Goal: Task Accomplishment & Management: Manage account settings

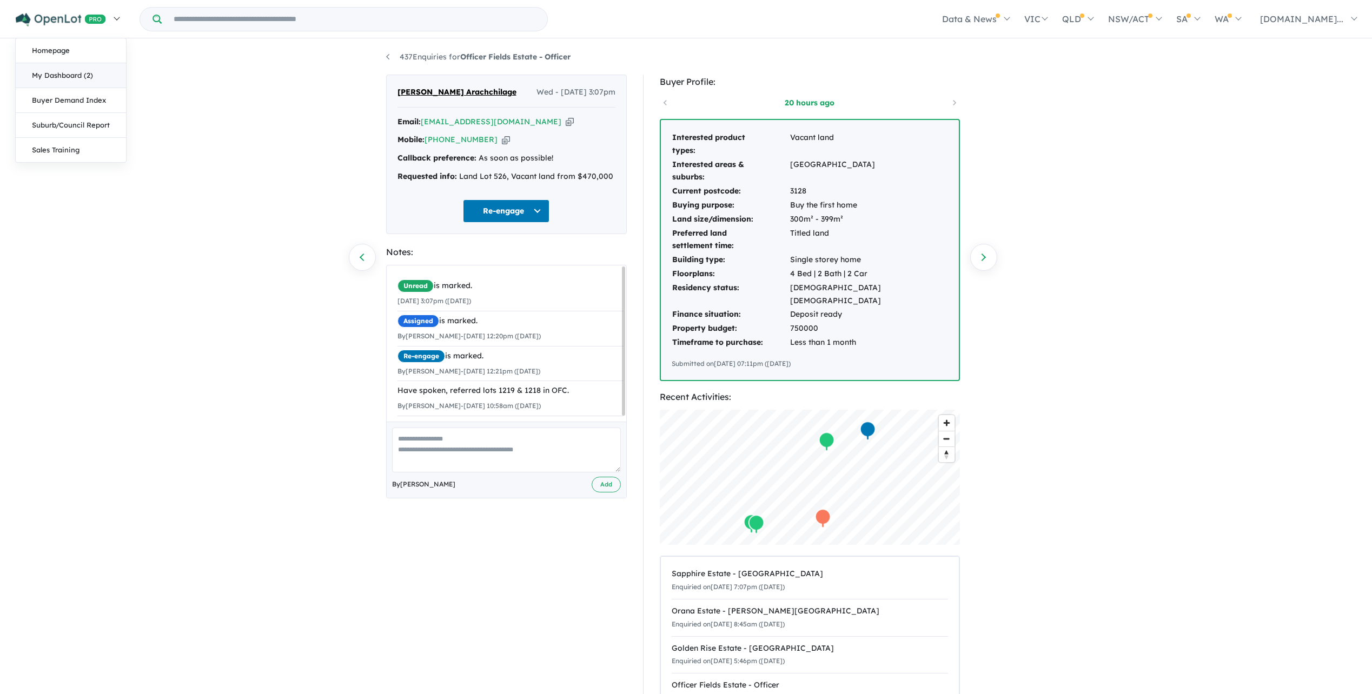
click at [69, 75] on link "My Dashboard (2)" at bounding box center [71, 75] width 110 height 25
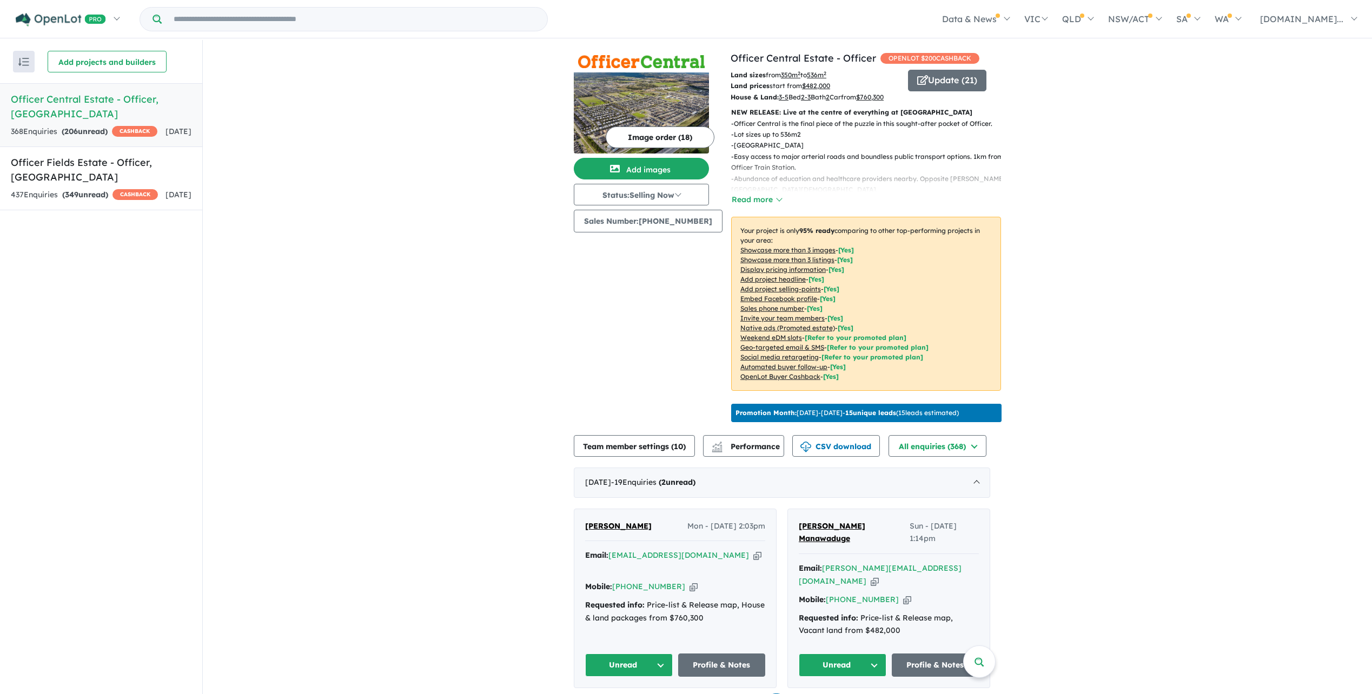
click at [87, 102] on h5 "Officer Central Estate - Officer , VIC" at bounding box center [101, 106] width 181 height 29
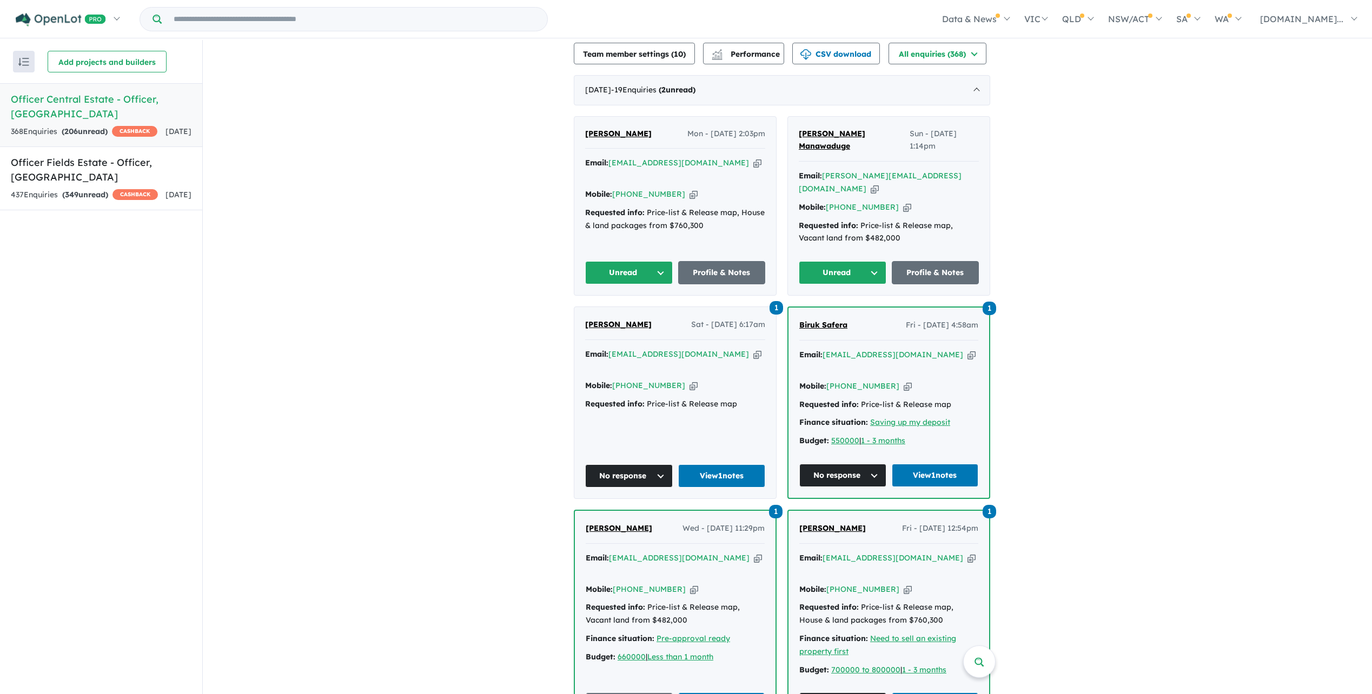
scroll to position [379, 0]
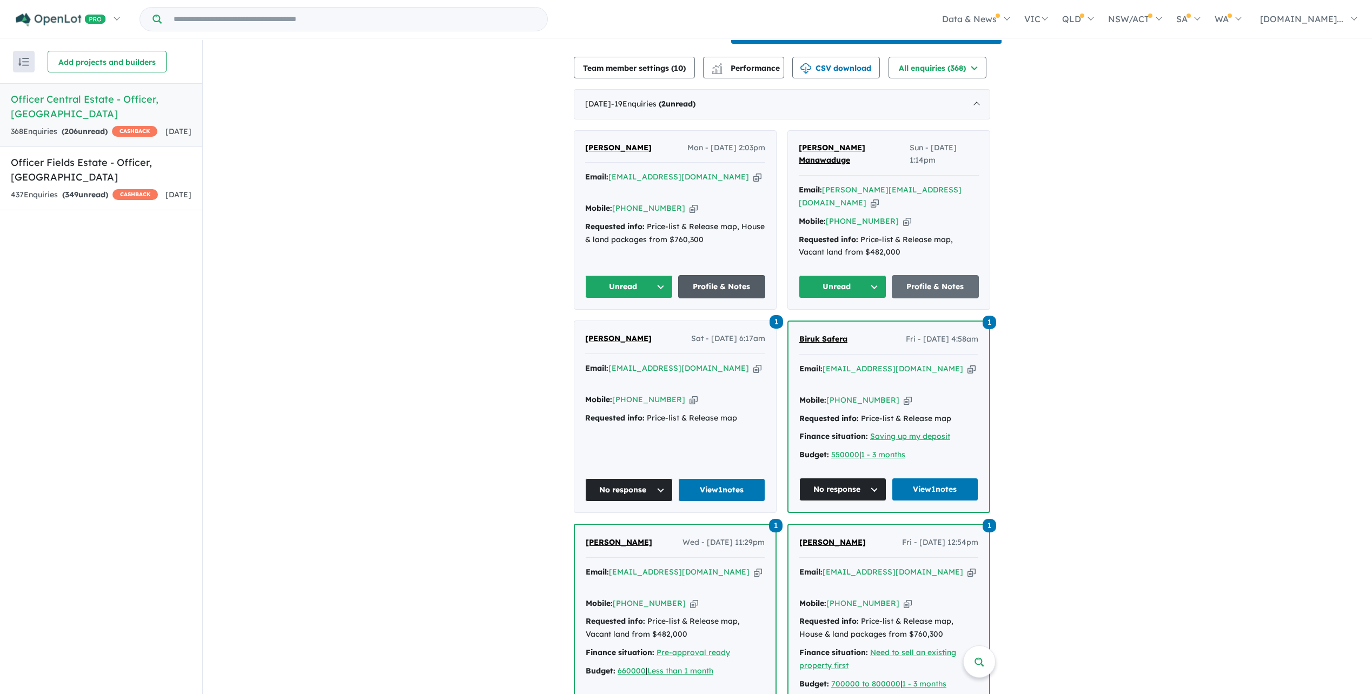
click at [719, 295] on link "Profile & Notes" at bounding box center [722, 286] width 88 height 23
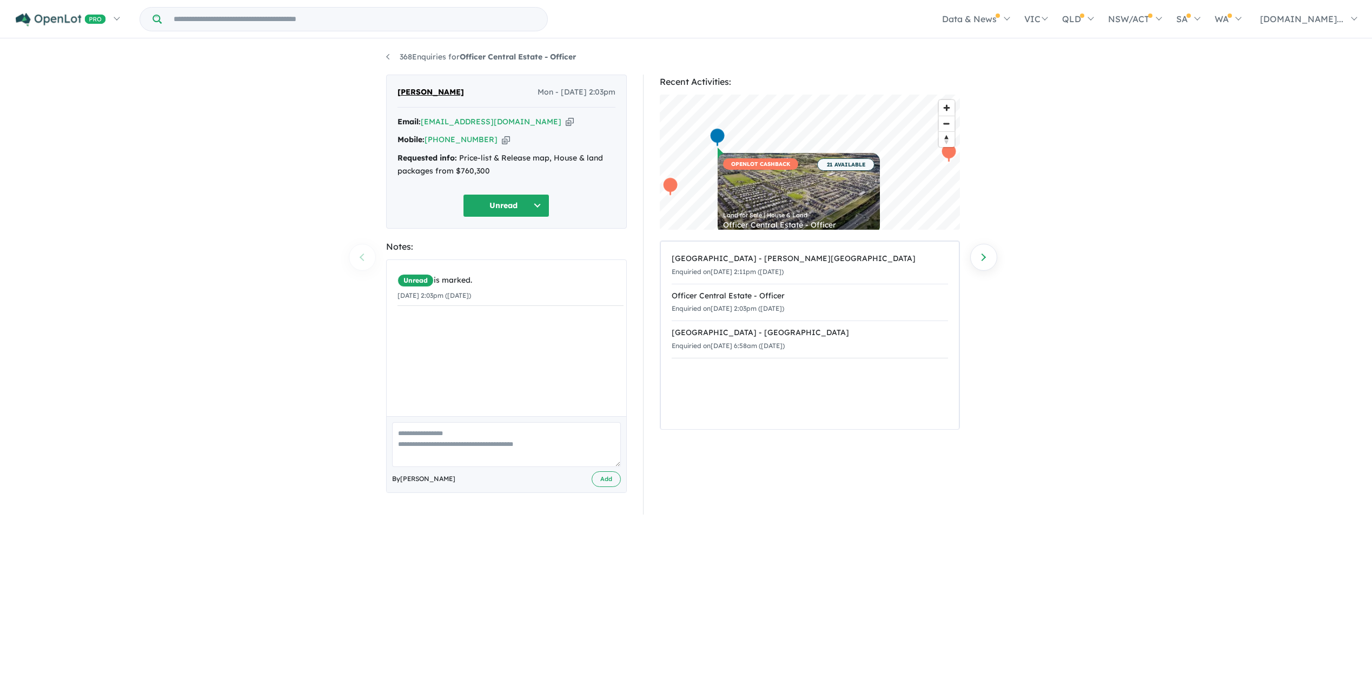
click at [431, 439] on textarea at bounding box center [506, 444] width 229 height 45
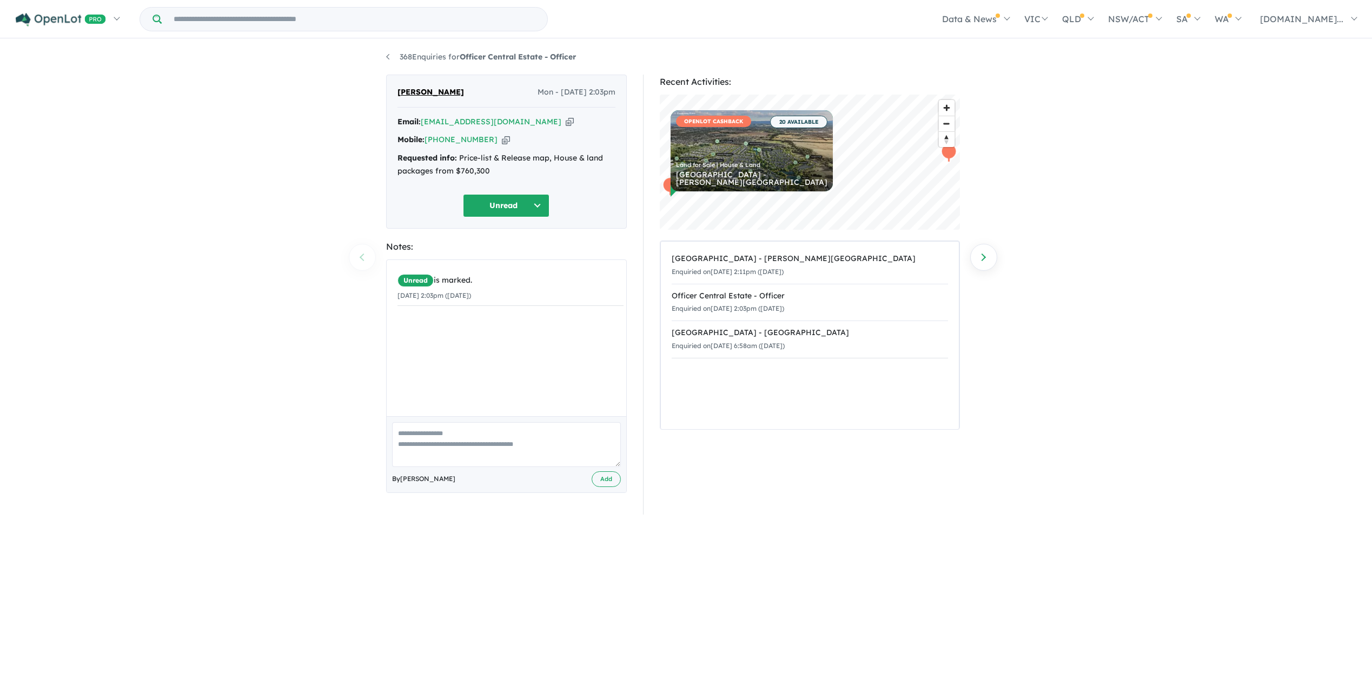
click at [531, 204] on button "Unread" at bounding box center [506, 205] width 87 height 23
click at [522, 530] on button "No response" at bounding box center [511, 530] width 94 height 24
drag, startPoint x: 427, startPoint y: 436, endPoint x: 447, endPoint y: 453, distance: 26.1
click at [427, 437] on textarea at bounding box center [506, 444] width 229 height 45
type textarea "**********"
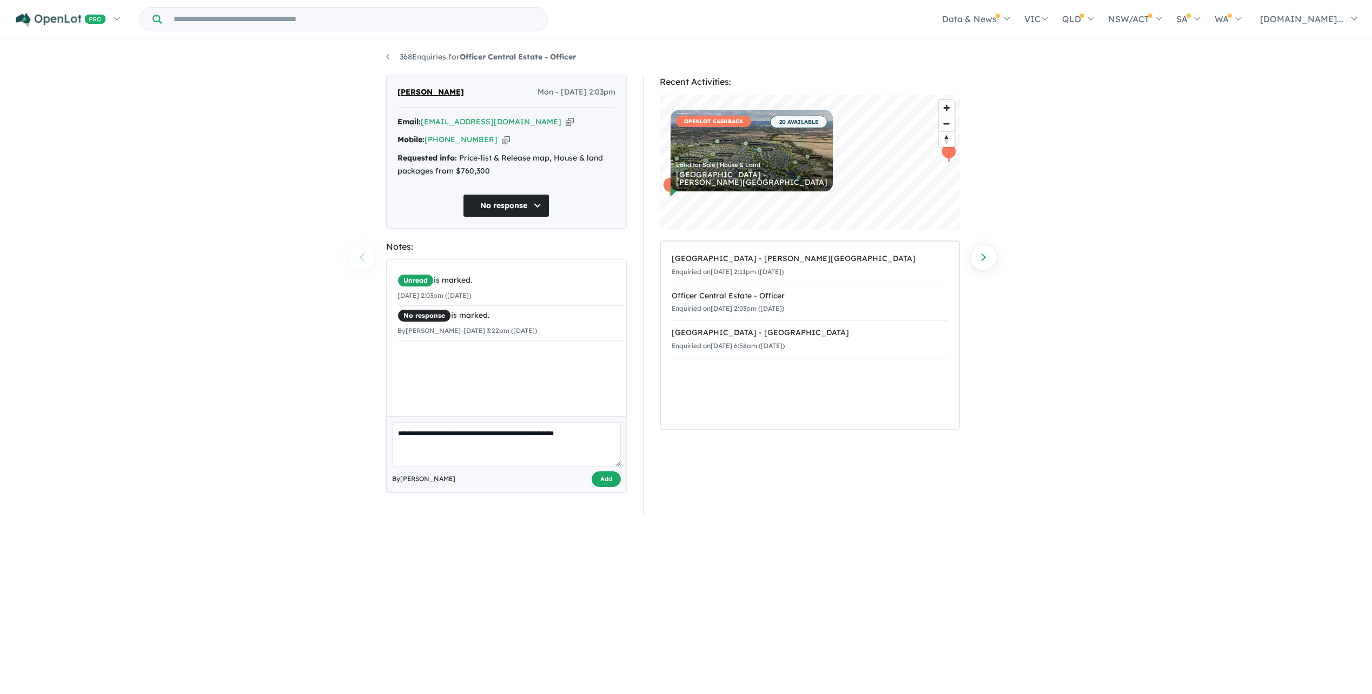
click at [614, 484] on button "Add" at bounding box center [606, 480] width 29 height 16
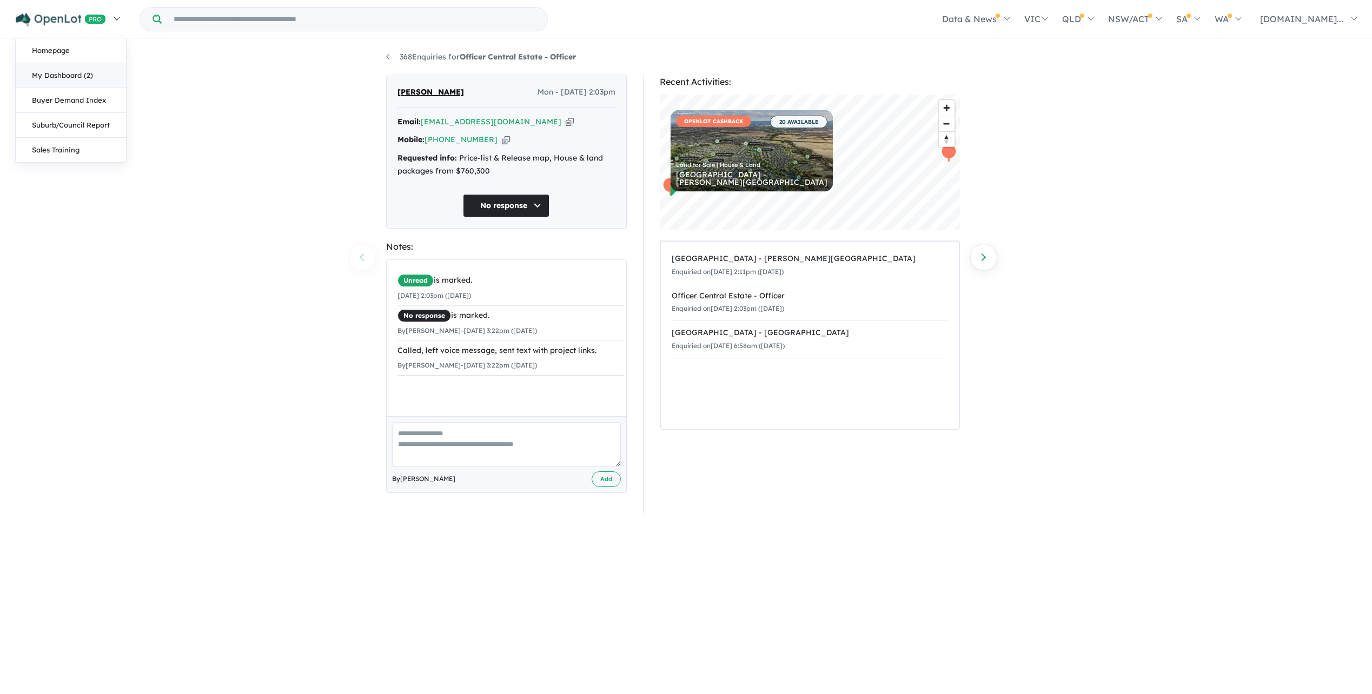
click at [59, 75] on link "My Dashboard (2)" at bounding box center [71, 75] width 110 height 25
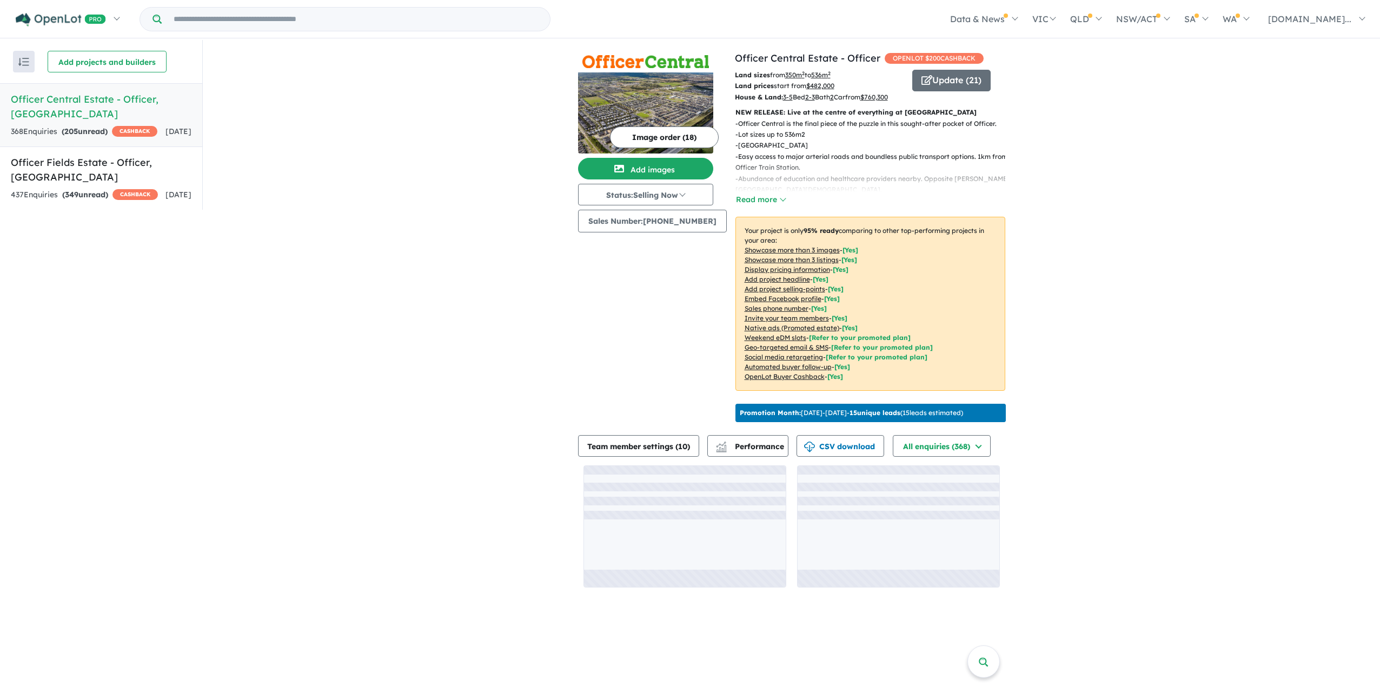
click at [77, 97] on h5 "Officer Central Estate - Officer , VIC" at bounding box center [101, 106] width 181 height 29
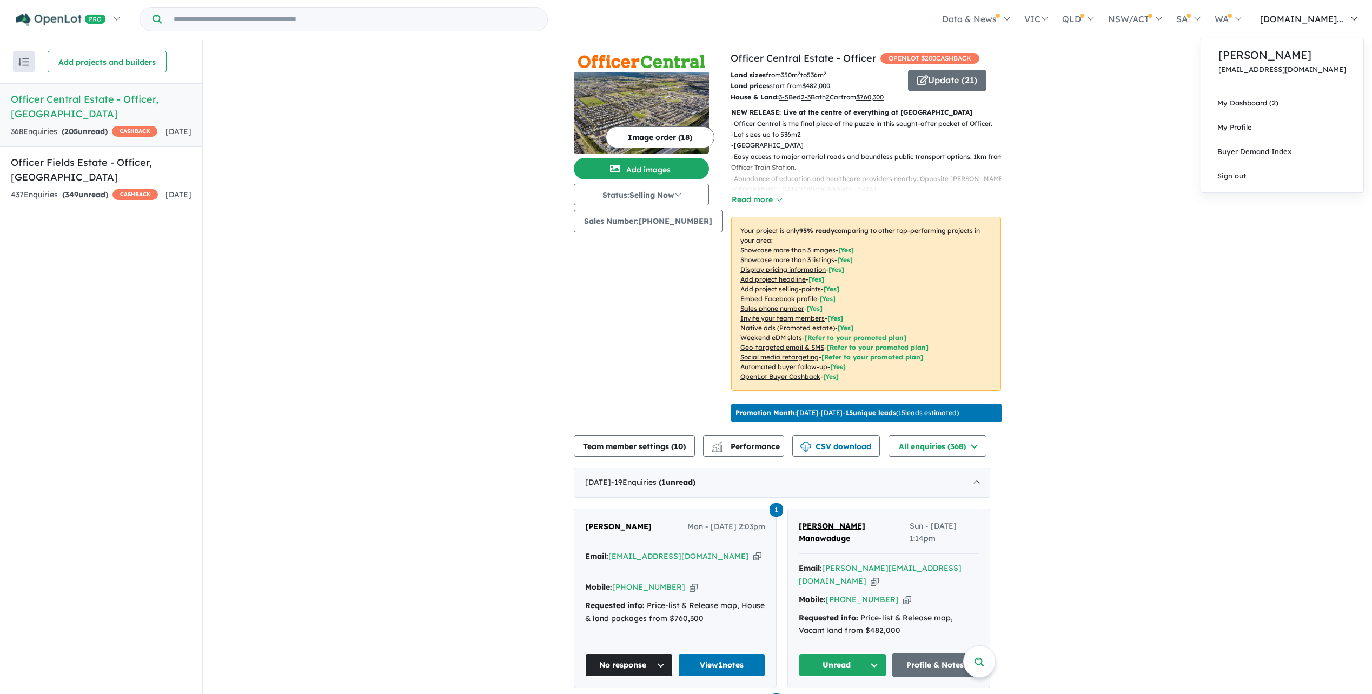
click at [1347, 17] on link "[DOMAIN_NAME]..." at bounding box center [1306, 19] width 116 height 38
click at [91, 101] on h5 "Officer Central Estate - Officer , VIC" at bounding box center [101, 106] width 181 height 29
